Goal: Information Seeking & Learning: Find specific fact

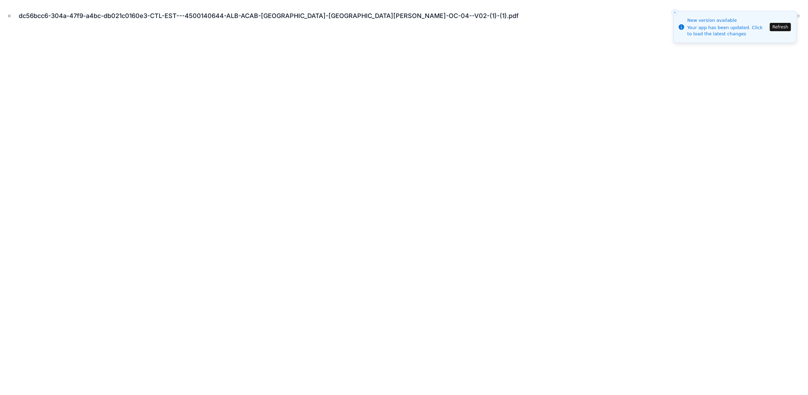
scroll to position [1593, 0]
click at [378, 25] on div "dc56bcc6-304a-47f9-a4bc-db021c0160e3-CTL-EST---4500140644-ALB-ACAB-[GEOGRAPHIC_…" at bounding box center [404, 16] width 797 height 21
click at [627, 26] on button "Refresh" at bounding box center [780, 27] width 21 height 8
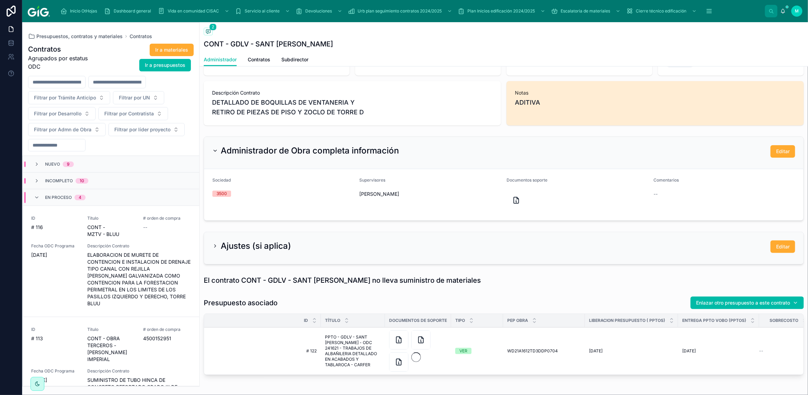
scroll to position [205, 0]
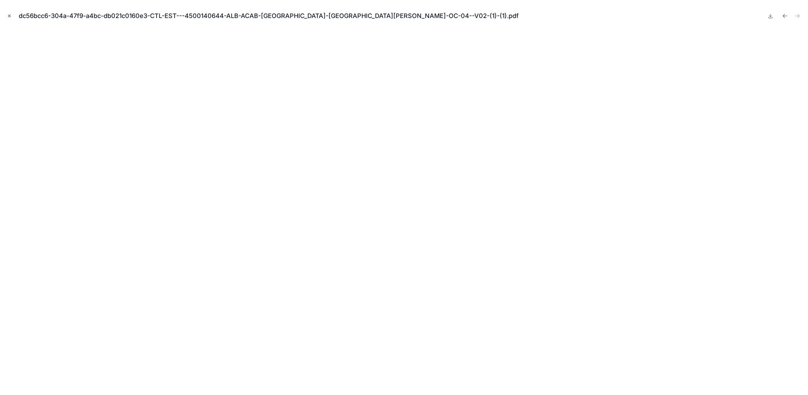
click at [10, 18] on icon "Close modal" at bounding box center [9, 16] width 5 height 5
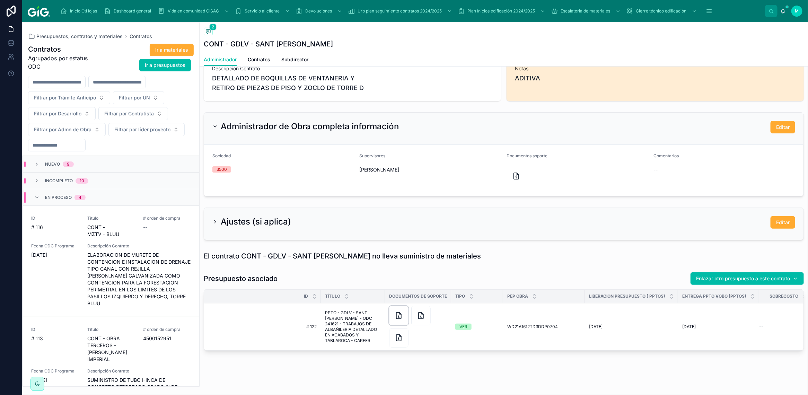
scroll to position [242, 0]
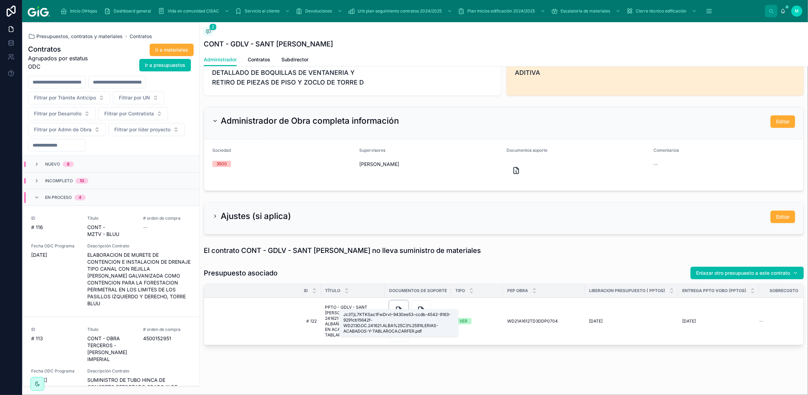
click at [396, 306] on icon at bounding box center [399, 310] width 8 height 8
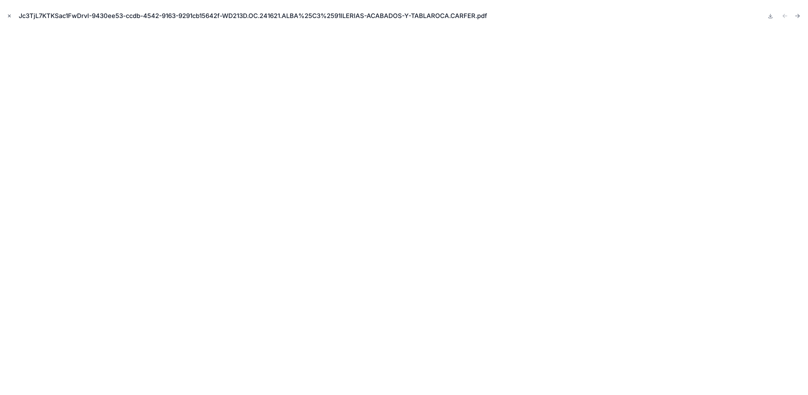
click at [8, 14] on icon "Close modal" at bounding box center [9, 16] width 5 height 5
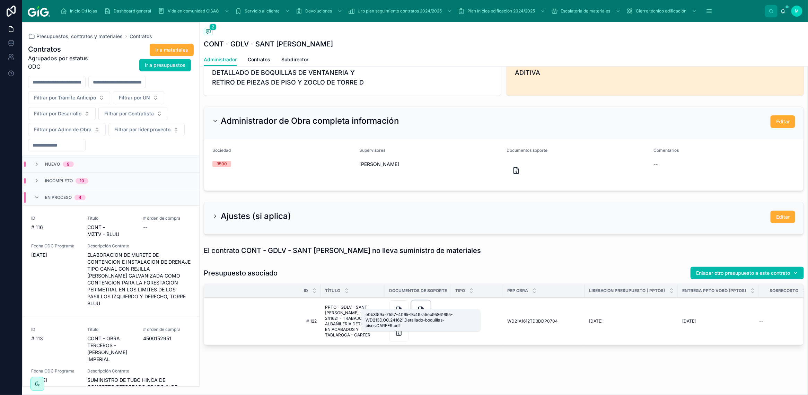
click at [419, 307] on icon at bounding box center [421, 310] width 8 height 8
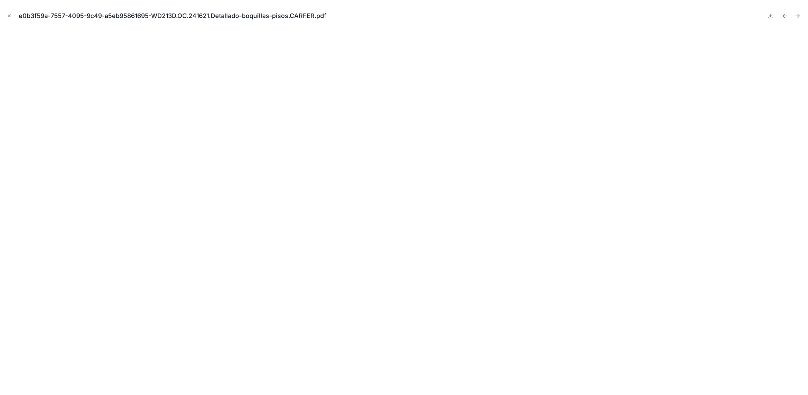
click at [9, 14] on icon "Close modal" at bounding box center [9, 16] width 5 height 5
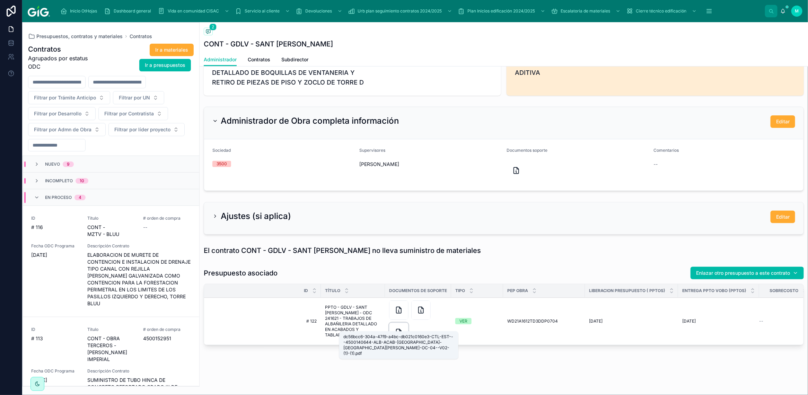
click at [402, 328] on icon at bounding box center [399, 332] width 8 height 8
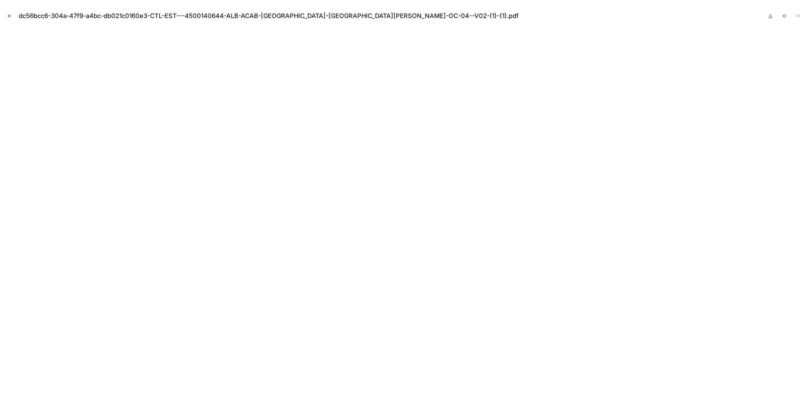
click at [9, 15] on icon "Close modal" at bounding box center [9, 16] width 5 height 5
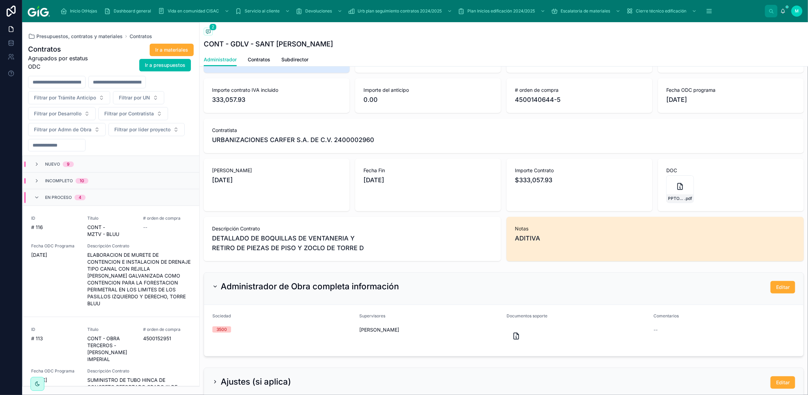
scroll to position [69, 0]
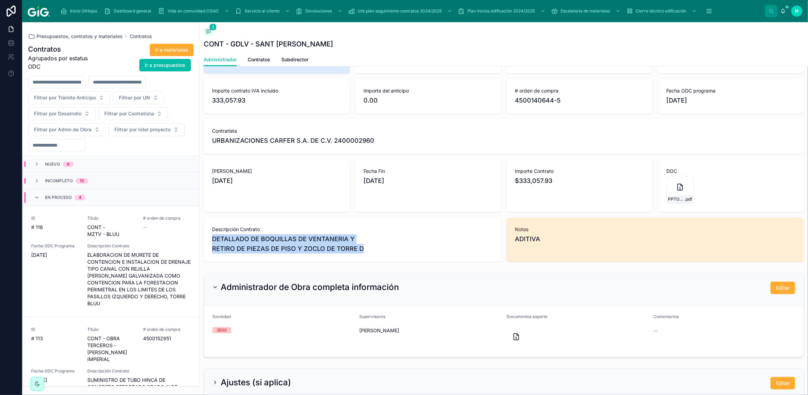
drag, startPoint x: 360, startPoint y: 248, endPoint x: 204, endPoint y: 238, distance: 156.9
click at [204, 238] on div "Descripción Contrato DETALLADO DE BOQUILLAS DE VENTANERIA Y RETIRO DE PIEZAS DE…" at bounding box center [352, 240] width 297 height 44
copy span "DETALLADO DE BOQUILLAS DE VENTANERIA Y RETIRO DE PIEZAS DE PISO Y ZOCLO DE TORR…"
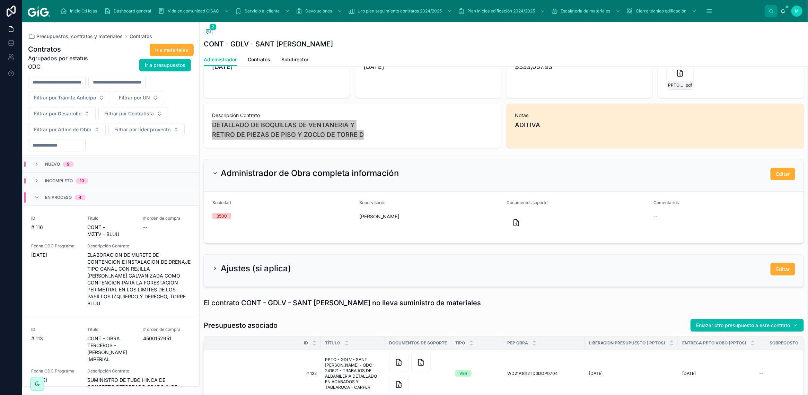
scroll to position [242, 0]
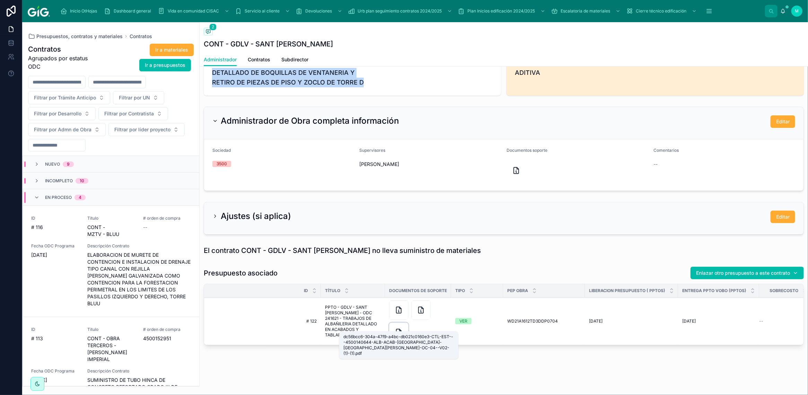
click at [397, 328] on icon at bounding box center [399, 332] width 8 height 8
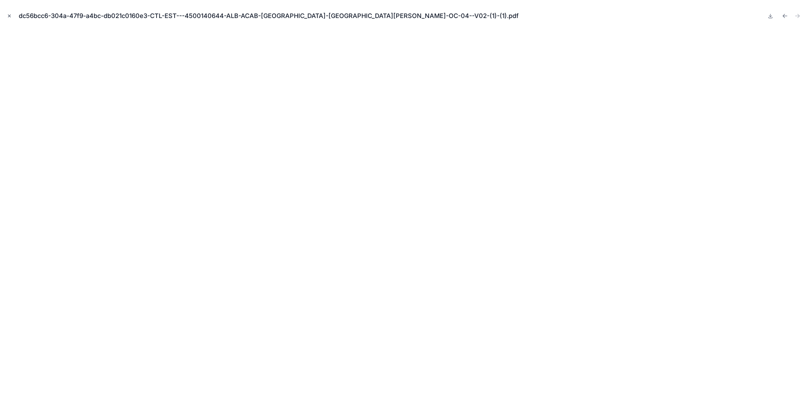
click at [10, 16] on icon "Close modal" at bounding box center [9, 16] width 2 height 2
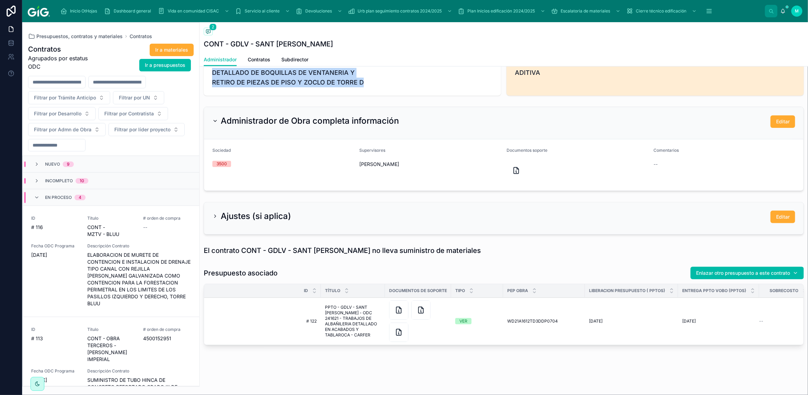
click at [463, 318] on div "VER" at bounding box center [463, 321] width 8 height 6
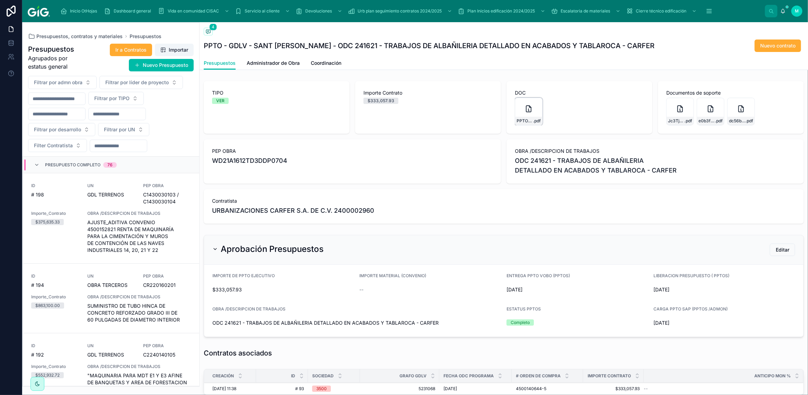
click at [525, 108] on icon at bounding box center [528, 109] width 8 height 8
click at [671, 115] on div "Jc3TjL7KTKSac1FwDrvI-9430ee53-ccdb-4542-9163-9291cb15642f-WD213D.OC.241621.ALBA…" at bounding box center [680, 112] width 28 height 28
click at [714, 113] on div "e0b3f59a-7557-4095-9c49-a5eb95861695-WD213D.OC.241621.Detallado-boquillas-pisos…" at bounding box center [711, 112] width 28 height 28
click at [739, 118] on div "dc56bcc6-304a-47f9-a4bc-db021c0160e3-CTL-EST---4500140644-ALB-ACAB-[GEOGRAPHIC_…" at bounding box center [740, 121] width 27 height 8
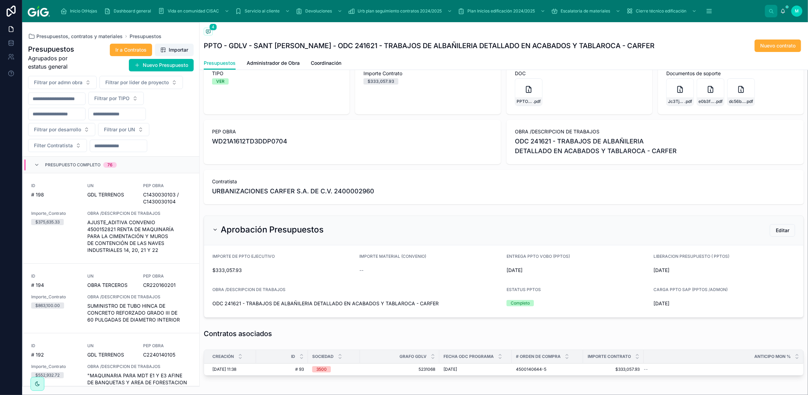
scroll to position [50, 0]
